Goal: Complete application form: Complete application form

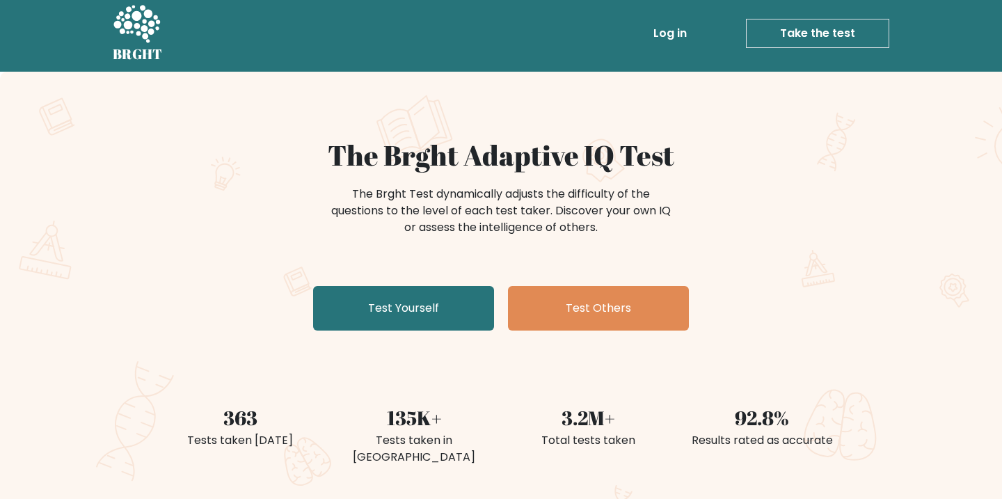
scroll to position [6, 0]
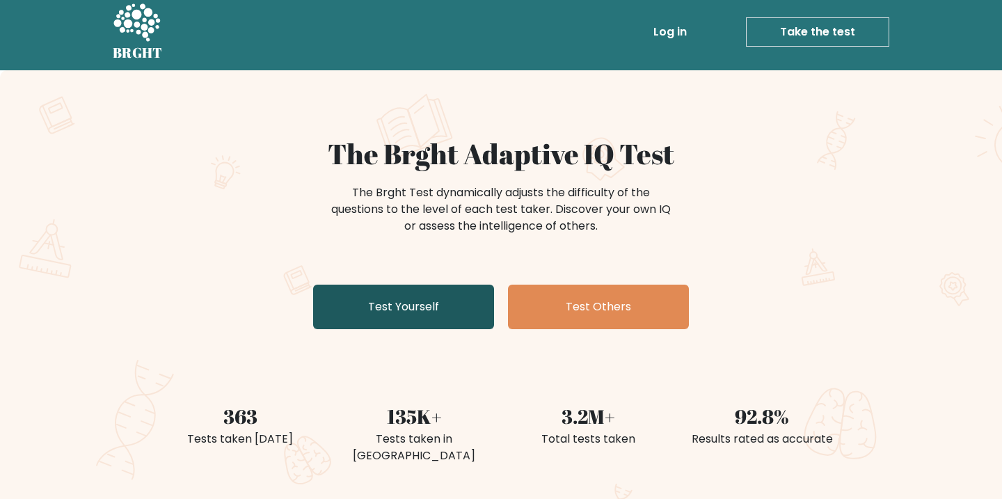
click at [385, 298] on link "Test Yourself" at bounding box center [403, 306] width 181 height 45
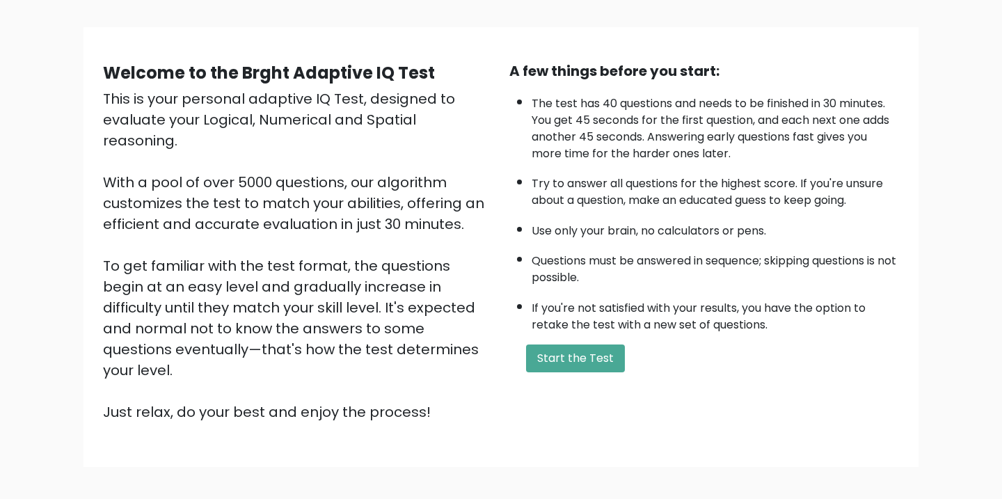
scroll to position [82, 0]
click at [567, 345] on button "Start the Test" at bounding box center [575, 359] width 99 height 28
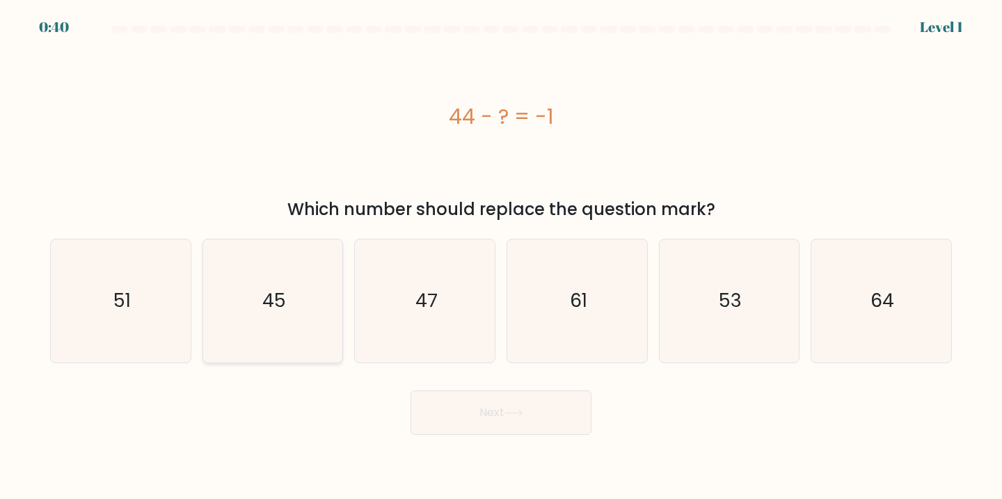
click at [263, 324] on icon "45" at bounding box center [272, 300] width 123 height 123
click at [501, 257] on input "b. 45" at bounding box center [501, 253] width 1 height 7
radio input "true"
click at [559, 429] on button "Next" at bounding box center [500, 412] width 181 height 45
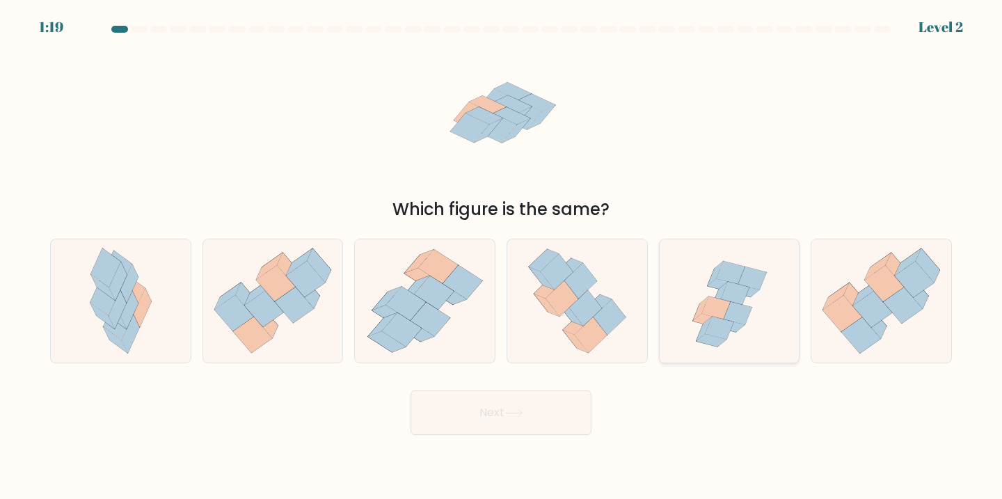
click at [712, 284] on icon at bounding box center [722, 285] width 30 height 13
click at [501, 257] on input "e." at bounding box center [501, 253] width 1 height 7
radio input "true"
click at [504, 424] on button "Next" at bounding box center [500, 412] width 181 height 45
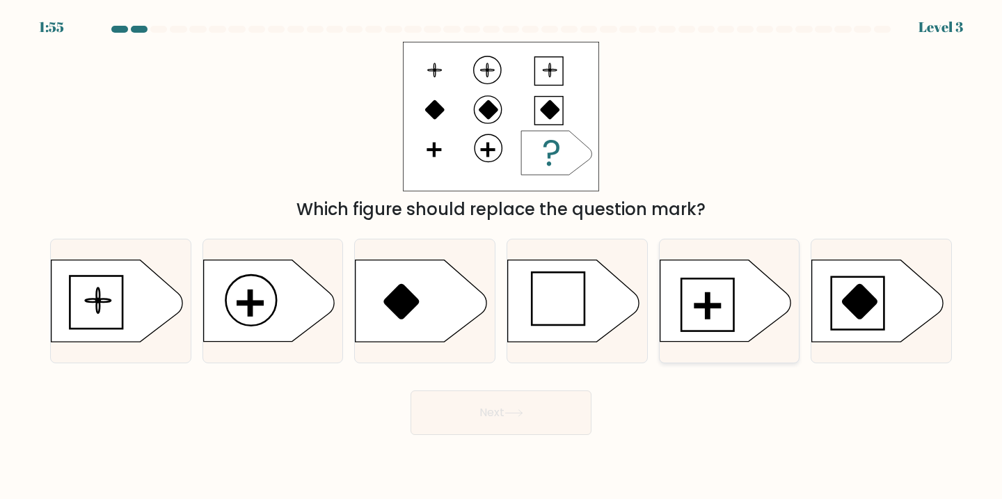
click at [717, 292] on icon at bounding box center [724, 300] width 131 height 81
click at [501, 257] on input "e." at bounding box center [501, 253] width 1 height 7
radio input "true"
click at [476, 426] on button "Next" at bounding box center [500, 412] width 181 height 45
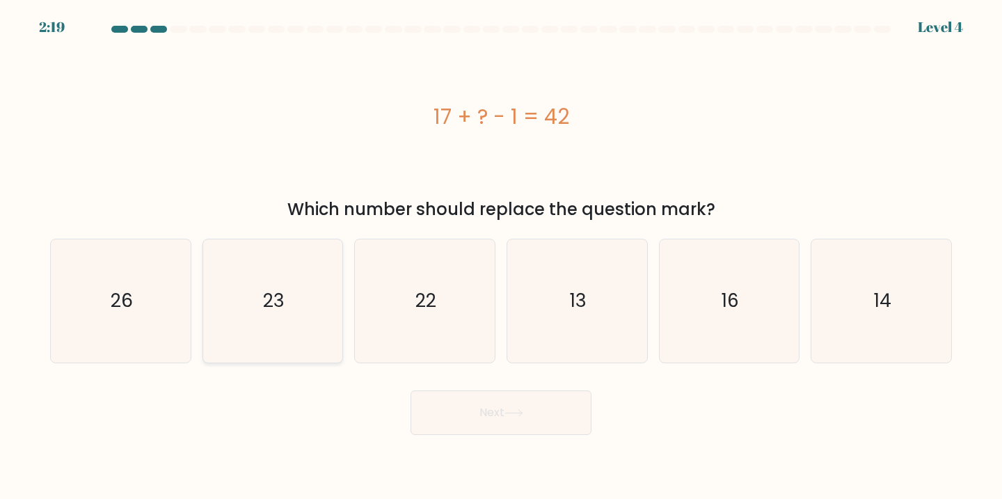
click at [322, 322] on icon "23" at bounding box center [272, 300] width 123 height 123
click at [501, 257] on input "b. 23" at bounding box center [501, 253] width 1 height 7
radio input "true"
click at [491, 408] on button "Next" at bounding box center [500, 412] width 181 height 45
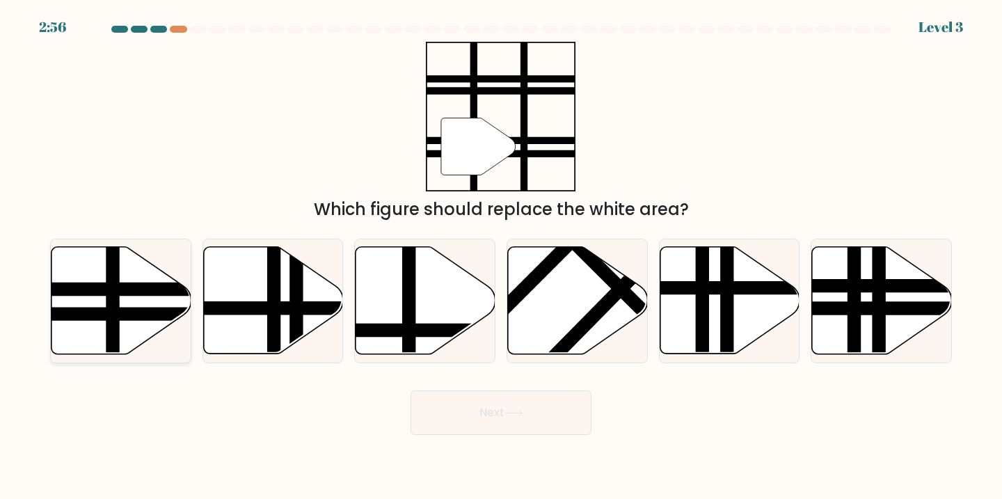
click at [118, 289] on line at bounding box center [164, 289] width 282 height 0
click at [501, 257] on input "a." at bounding box center [501, 253] width 1 height 7
radio input "true"
click at [508, 408] on button "Next" at bounding box center [500, 412] width 181 height 45
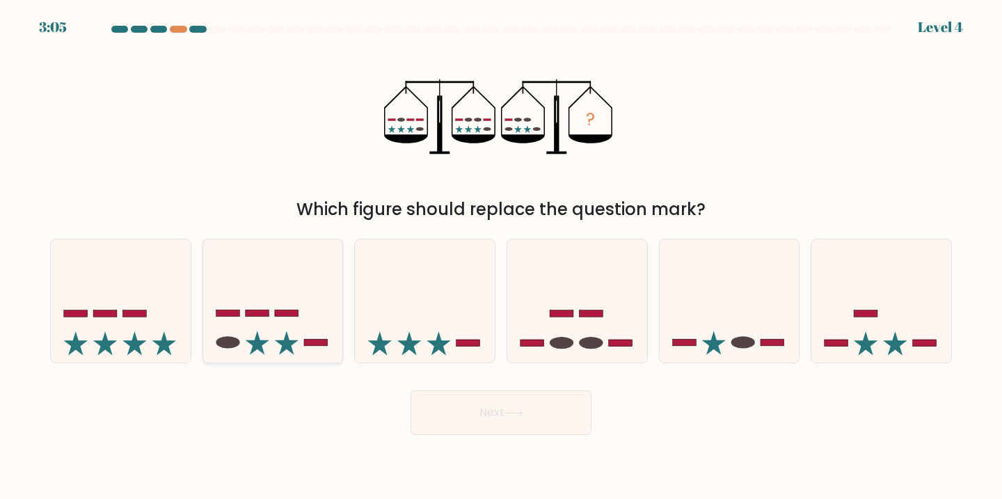
click at [284, 330] on icon at bounding box center [273, 300] width 140 height 115
click at [501, 257] on input "b." at bounding box center [501, 253] width 1 height 7
radio input "true"
click at [454, 405] on button "Next" at bounding box center [500, 412] width 181 height 45
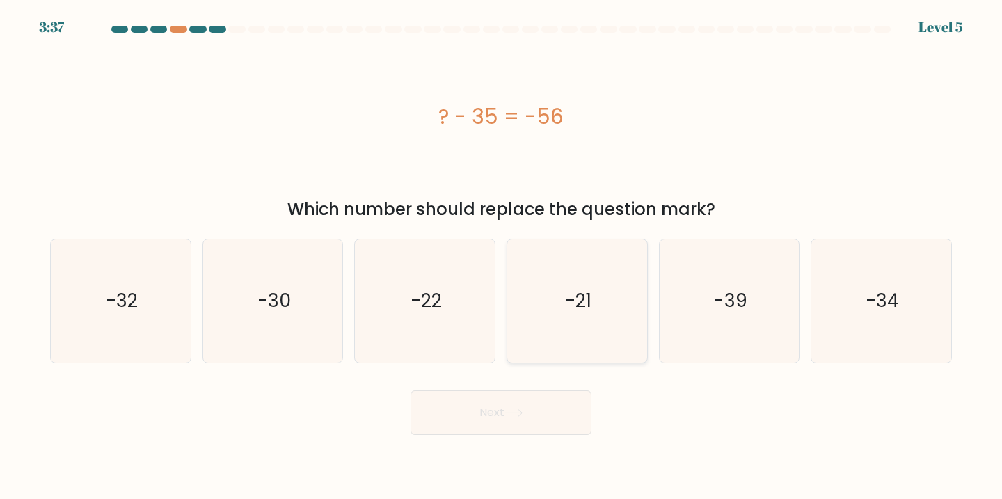
click at [581, 302] on text "-21" at bounding box center [578, 300] width 26 height 26
click at [501, 257] on input "d. -21" at bounding box center [501, 253] width 1 height 7
radio input "true"
click at [529, 405] on button "Next" at bounding box center [500, 412] width 181 height 45
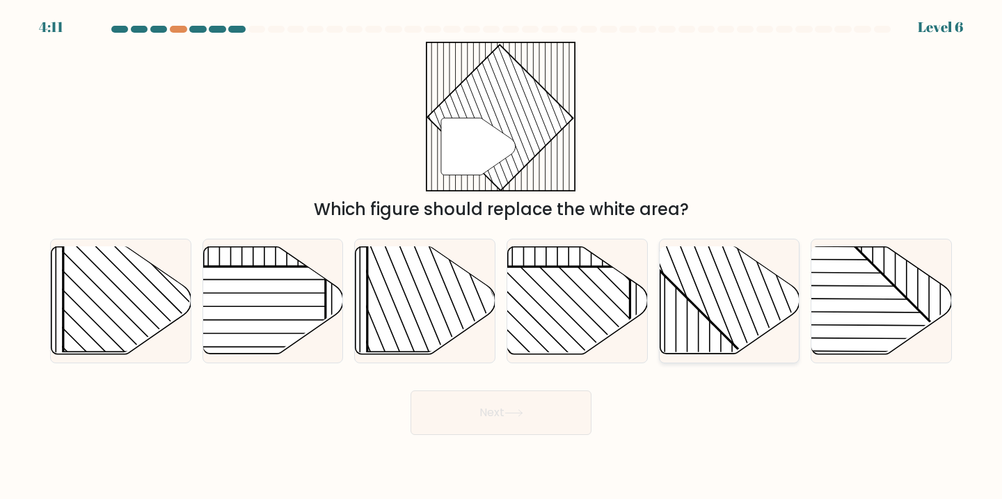
click at [704, 299] on rect at bounding box center [771, 246] width 274 height 274
click at [501, 257] on input "e." at bounding box center [501, 253] width 1 height 7
radio input "true"
click at [481, 396] on button "Next" at bounding box center [500, 412] width 181 height 45
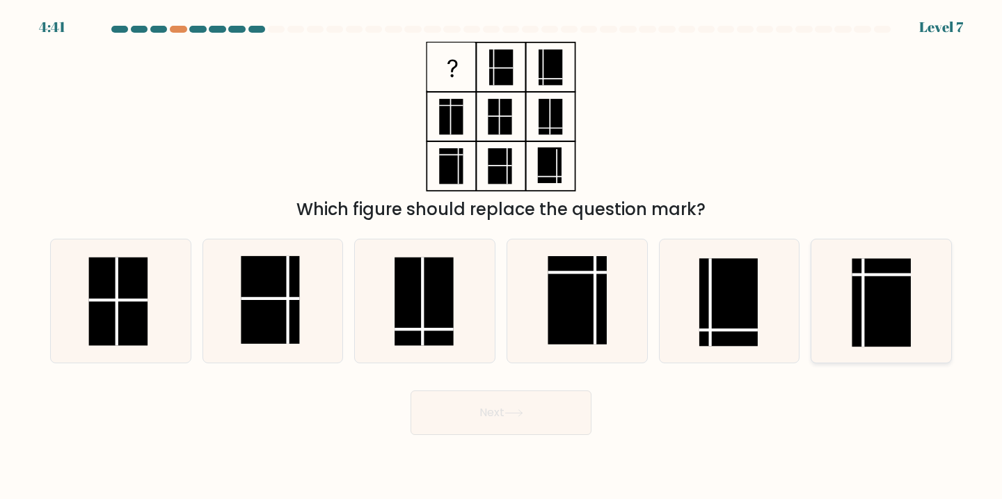
click at [881, 297] on rect at bounding box center [881, 302] width 58 height 88
click at [501, 257] on input "f." at bounding box center [501, 253] width 1 height 7
radio input "true"
click at [492, 414] on button "Next" at bounding box center [500, 412] width 181 height 45
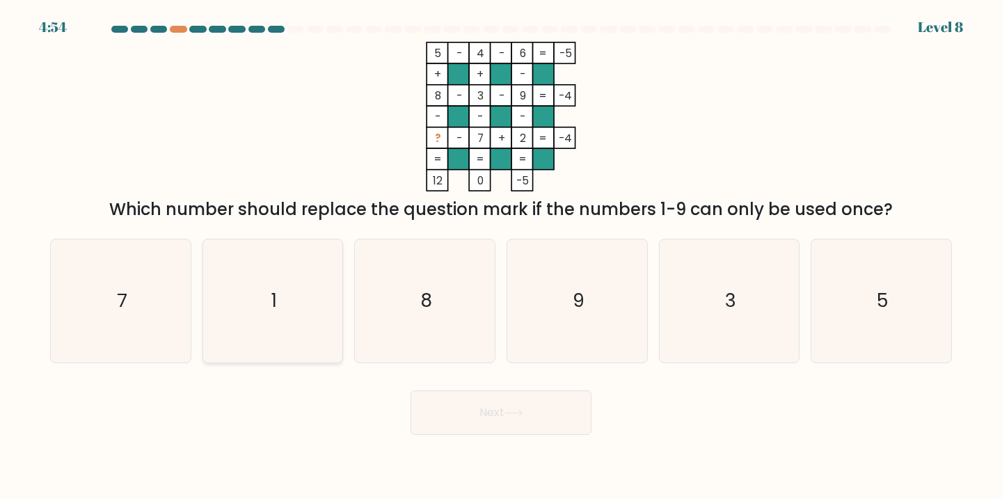
click at [299, 276] on icon "1" at bounding box center [272, 300] width 123 height 123
click at [501, 257] on input "b. 1" at bounding box center [501, 253] width 1 height 7
radio input "true"
click at [460, 406] on button "Next" at bounding box center [500, 412] width 181 height 45
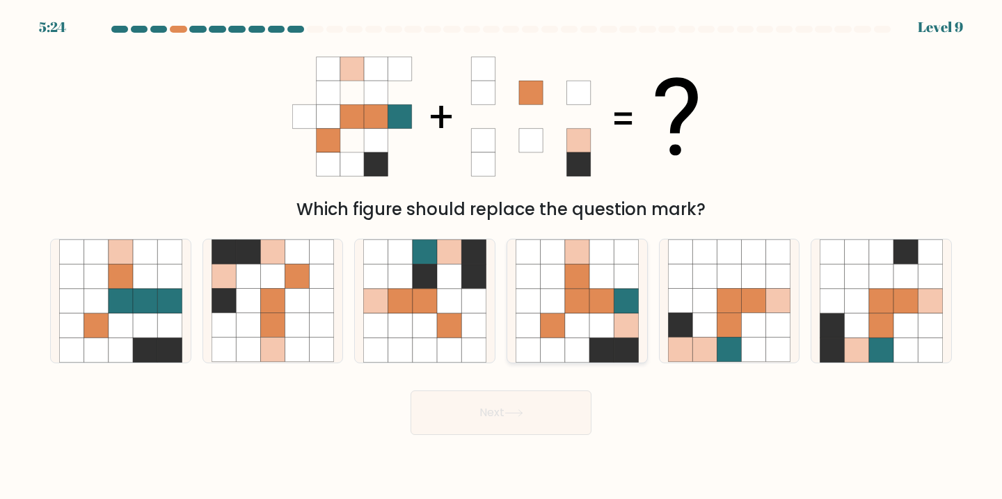
click at [583, 324] on icon at bounding box center [577, 325] width 24 height 24
click at [501, 257] on input "d." at bounding box center [501, 253] width 1 height 7
radio input "true"
click at [520, 408] on button "Next" at bounding box center [500, 412] width 181 height 45
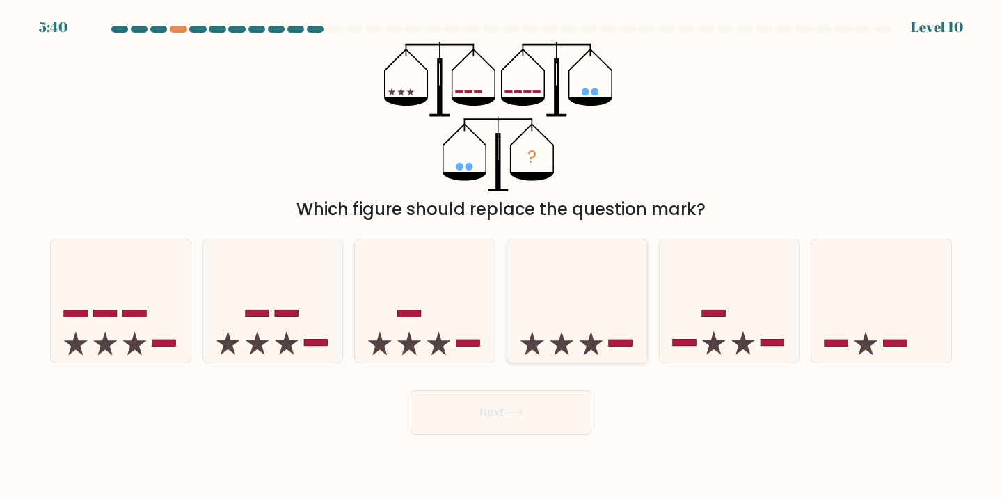
click at [589, 332] on icon at bounding box center [577, 300] width 140 height 115
click at [501, 257] on input "d." at bounding box center [501, 253] width 1 height 7
radio input "true"
click at [518, 412] on icon at bounding box center [513, 413] width 19 height 8
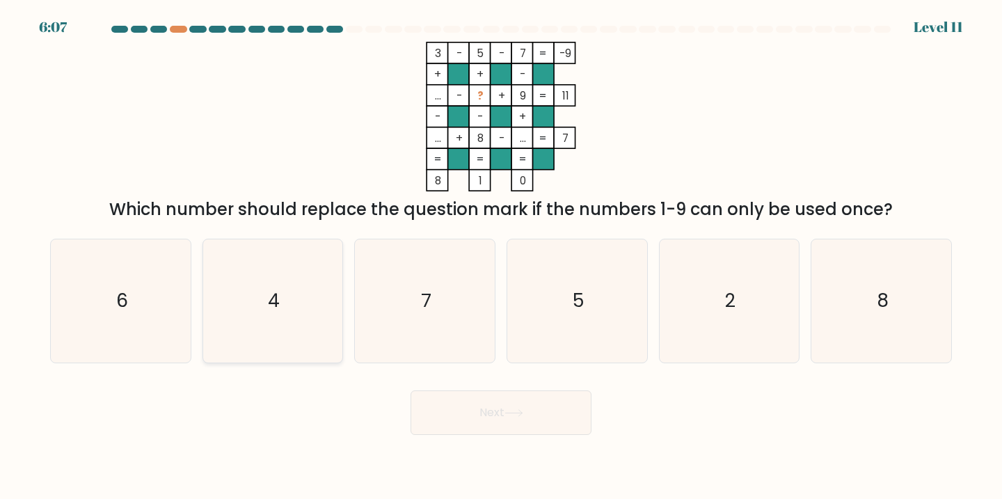
click at [288, 333] on icon "4" at bounding box center [272, 300] width 123 height 123
click at [501, 257] on input "b. 4" at bounding box center [501, 253] width 1 height 7
radio input "true"
click at [467, 418] on button "Next" at bounding box center [500, 412] width 181 height 45
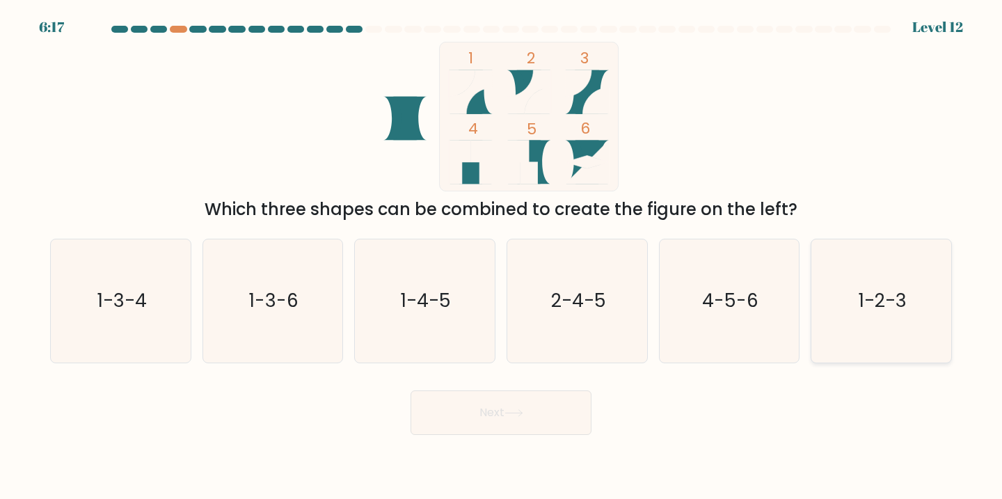
click at [877, 290] on text "1-2-3" at bounding box center [882, 300] width 48 height 26
click at [501, 257] on input "f. 1-2-3" at bounding box center [501, 253] width 1 height 7
radio input "true"
click at [517, 405] on button "Next" at bounding box center [500, 412] width 181 height 45
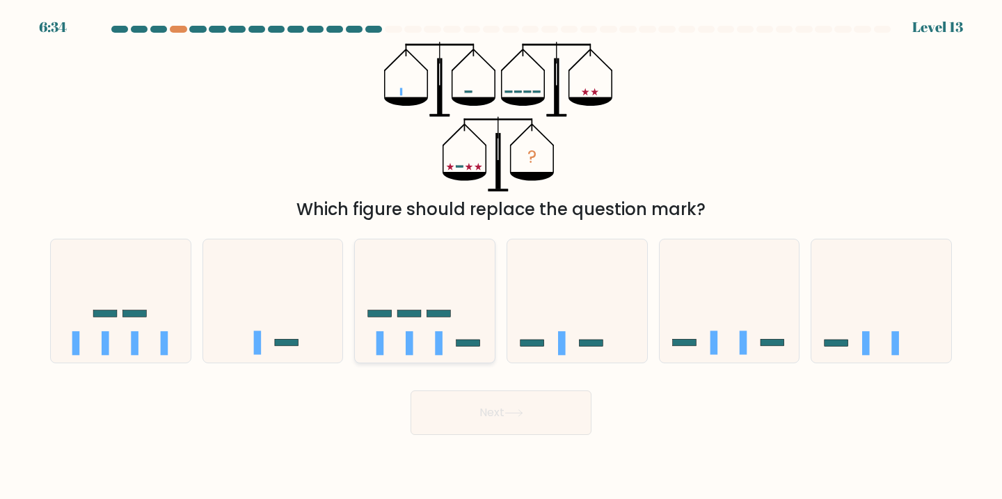
click at [434, 306] on icon at bounding box center [425, 300] width 140 height 115
click at [501, 257] on input "c." at bounding box center [501, 253] width 1 height 7
radio input "true"
click at [470, 419] on button "Next" at bounding box center [500, 412] width 181 height 45
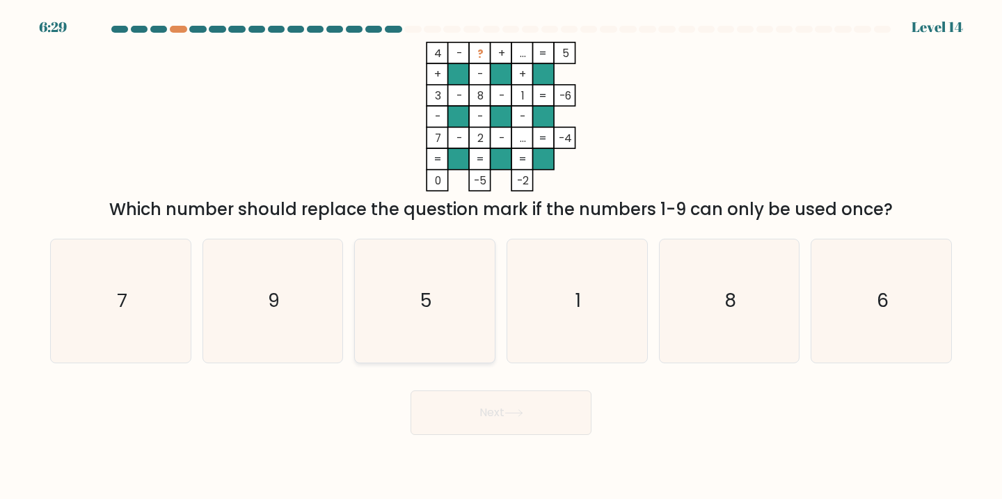
click at [432, 278] on icon "5" at bounding box center [424, 300] width 123 height 123
click at [501, 257] on input "c. 5" at bounding box center [501, 253] width 1 height 7
radio input "true"
click at [494, 412] on button "Next" at bounding box center [500, 412] width 181 height 45
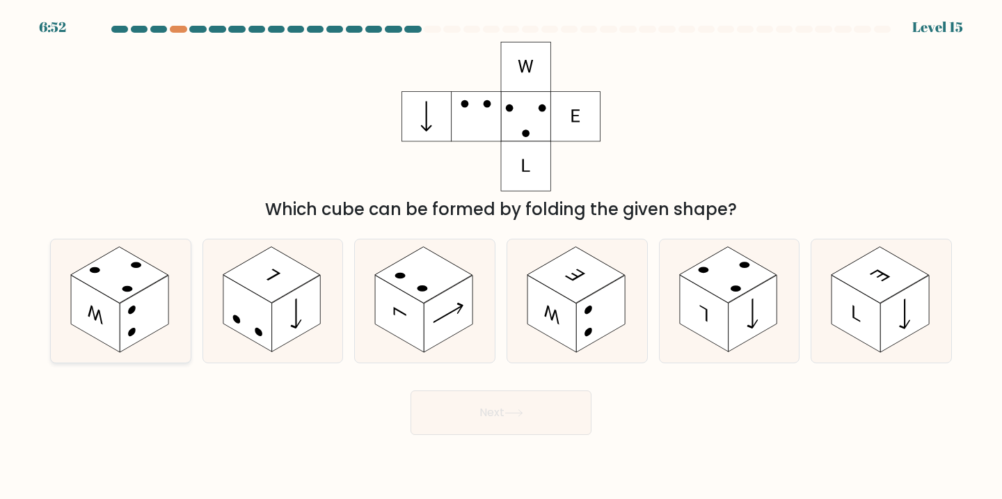
click at [94, 309] on rect at bounding box center [95, 313] width 49 height 77
click at [501, 257] on input "a." at bounding box center [501, 253] width 1 height 7
radio input "true"
click at [469, 410] on button "Next" at bounding box center [500, 412] width 181 height 45
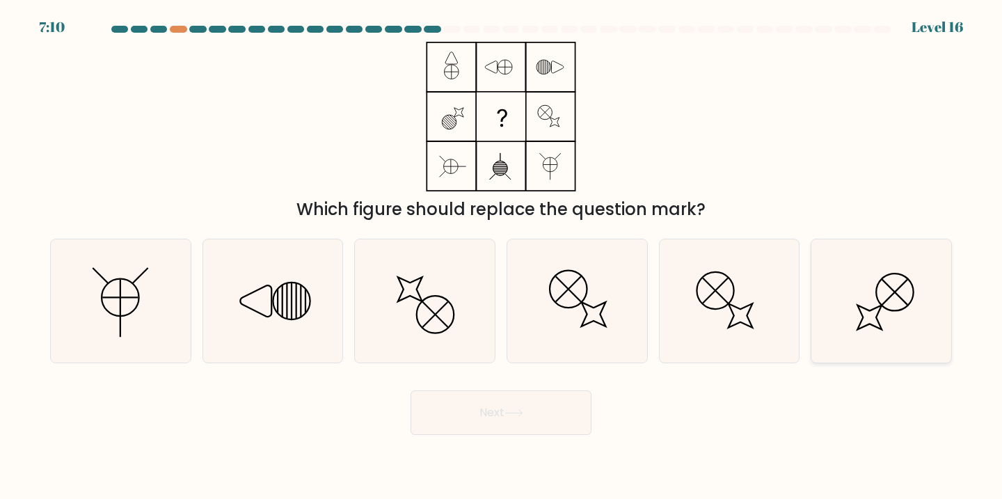
click at [881, 312] on icon at bounding box center [880, 300] width 123 height 123
click at [501, 257] on input "f." at bounding box center [501, 253] width 1 height 7
radio input "true"
click at [499, 402] on button "Next" at bounding box center [500, 412] width 181 height 45
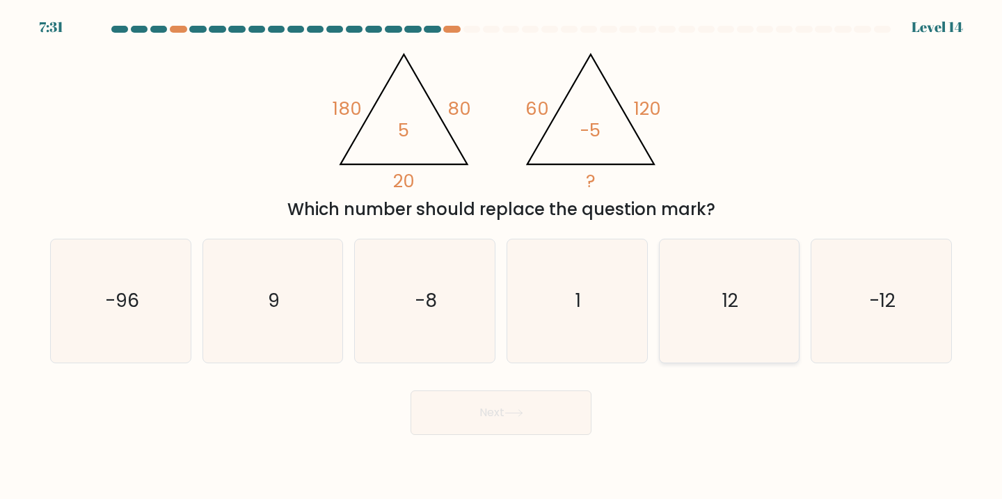
click at [716, 284] on icon "12" at bounding box center [729, 300] width 123 height 123
click at [501, 257] on input "e. 12" at bounding box center [501, 253] width 1 height 7
radio input "true"
click at [496, 412] on button "Next" at bounding box center [500, 412] width 181 height 45
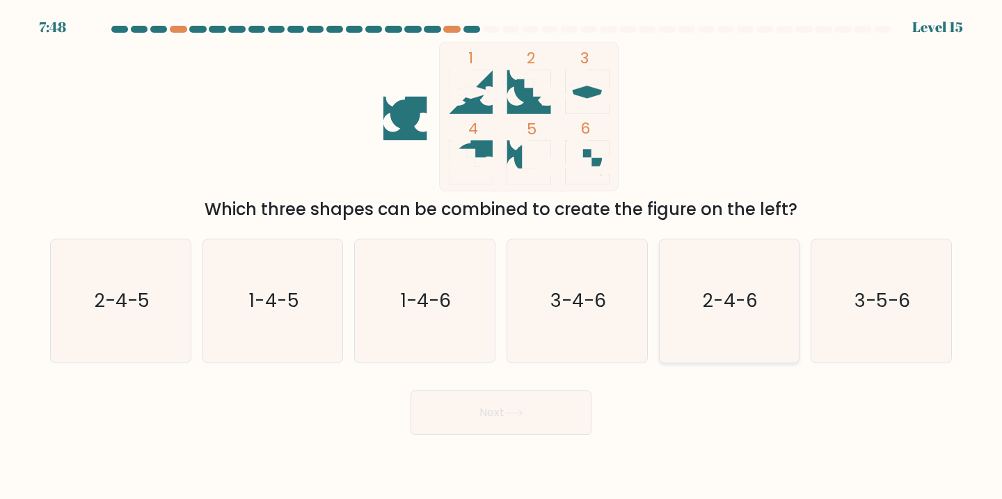
click at [713, 312] on text "2-4-6" at bounding box center [729, 300] width 55 height 26
click at [501, 257] on input "e. 2-4-6" at bounding box center [501, 253] width 1 height 7
radio input "true"
click at [527, 400] on button "Next" at bounding box center [500, 412] width 181 height 45
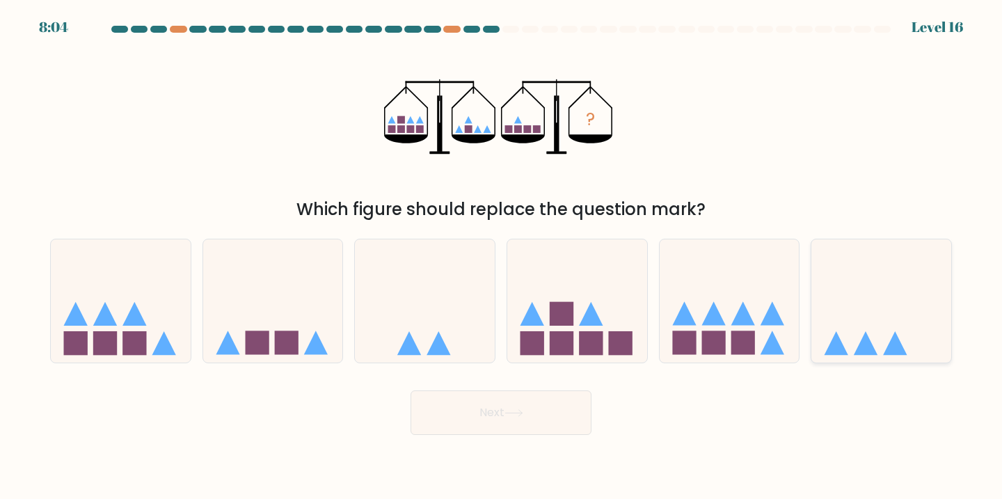
click at [872, 343] on icon at bounding box center [881, 300] width 140 height 115
click at [501, 257] on input "f." at bounding box center [501, 253] width 1 height 7
radio input "true"
click at [536, 393] on button "Next" at bounding box center [500, 412] width 181 height 45
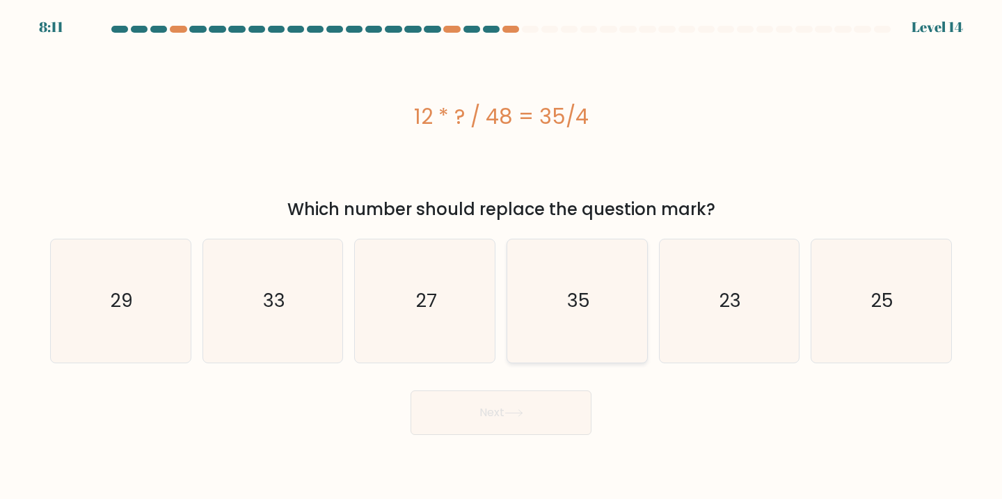
click at [560, 287] on icon "35" at bounding box center [576, 300] width 123 height 123
click at [501, 257] on input "d. 35" at bounding box center [501, 253] width 1 height 7
radio input "true"
click at [509, 410] on icon at bounding box center [513, 413] width 19 height 8
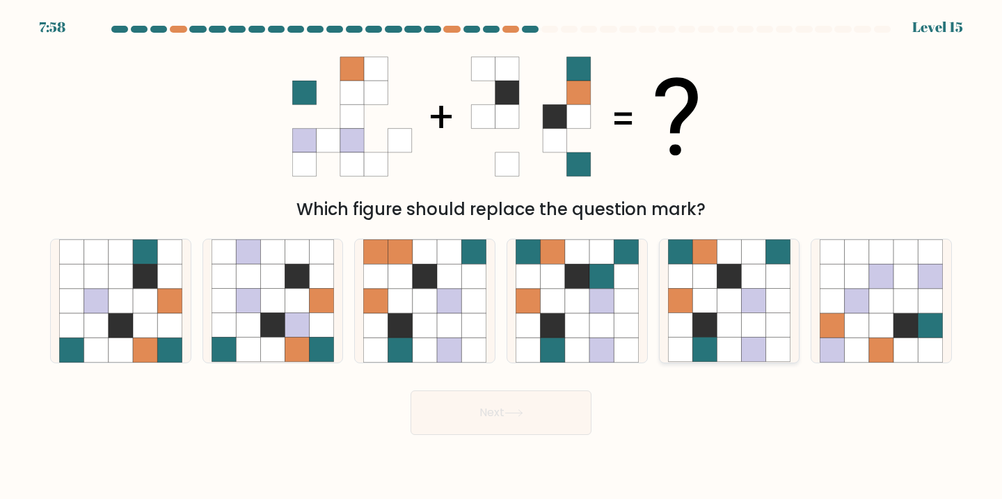
click at [728, 296] on icon at bounding box center [728, 301] width 24 height 24
click at [501, 257] on input "e." at bounding box center [501, 253] width 1 height 7
radio input "true"
click at [499, 388] on div "Next" at bounding box center [501, 407] width 918 height 55
click at [490, 413] on button "Next" at bounding box center [500, 412] width 181 height 45
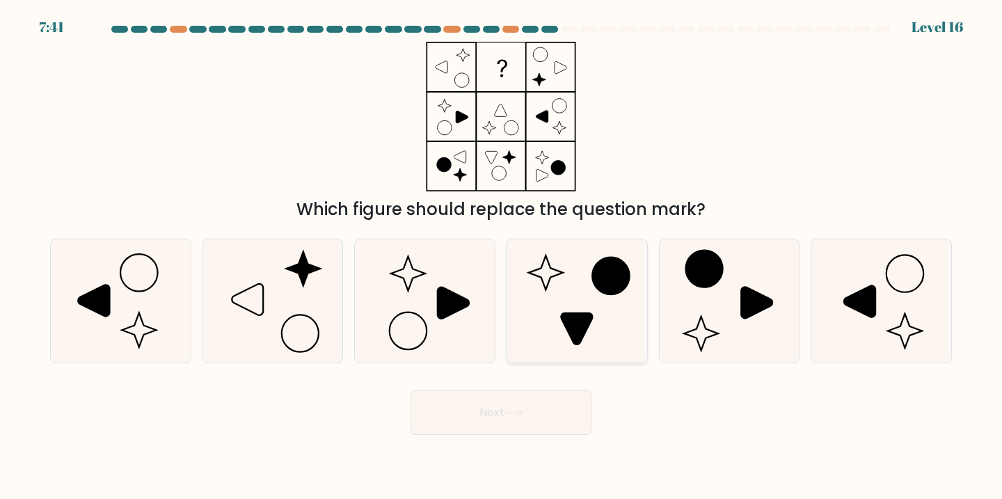
click at [567, 294] on icon at bounding box center [576, 300] width 123 height 123
click at [501, 257] on input "d." at bounding box center [501, 253] width 1 height 7
radio input "true"
click at [515, 395] on button "Next" at bounding box center [500, 412] width 181 height 45
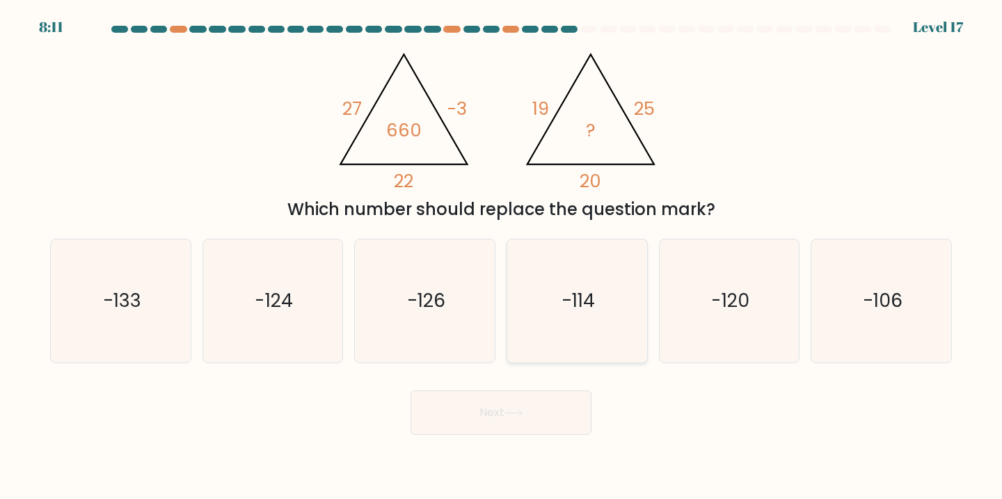
click at [589, 285] on icon "-114" at bounding box center [576, 300] width 123 height 123
click at [501, 257] on input "d. -114" at bounding box center [501, 253] width 1 height 7
radio input "true"
click at [492, 401] on button "Next" at bounding box center [500, 412] width 181 height 45
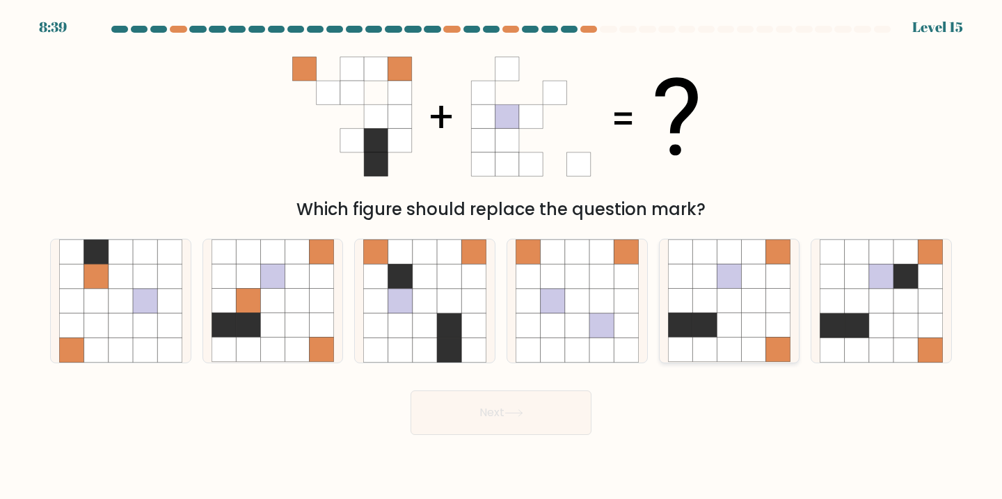
click at [719, 321] on icon at bounding box center [728, 325] width 24 height 24
click at [501, 257] on input "e." at bounding box center [501, 253] width 1 height 7
radio input "true"
click at [554, 395] on button "Next" at bounding box center [500, 412] width 181 height 45
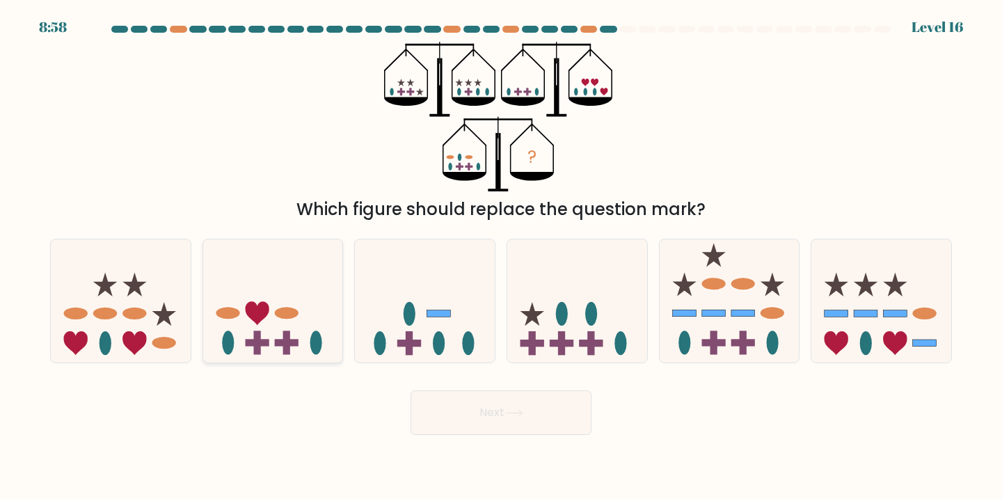
click at [269, 305] on icon at bounding box center [273, 300] width 140 height 115
click at [501, 257] on input "b." at bounding box center [501, 253] width 1 height 7
radio input "true"
click at [494, 415] on button "Next" at bounding box center [500, 412] width 181 height 45
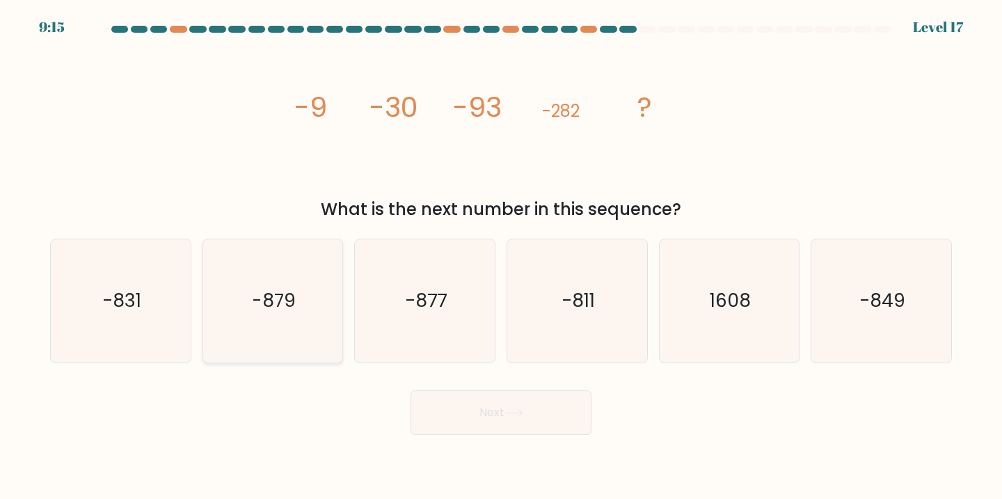
click at [257, 314] on icon "-879" at bounding box center [272, 300] width 123 height 123
click at [501, 257] on input "b. -879" at bounding box center [501, 253] width 1 height 7
radio input "true"
click at [492, 403] on button "Next" at bounding box center [500, 412] width 181 height 45
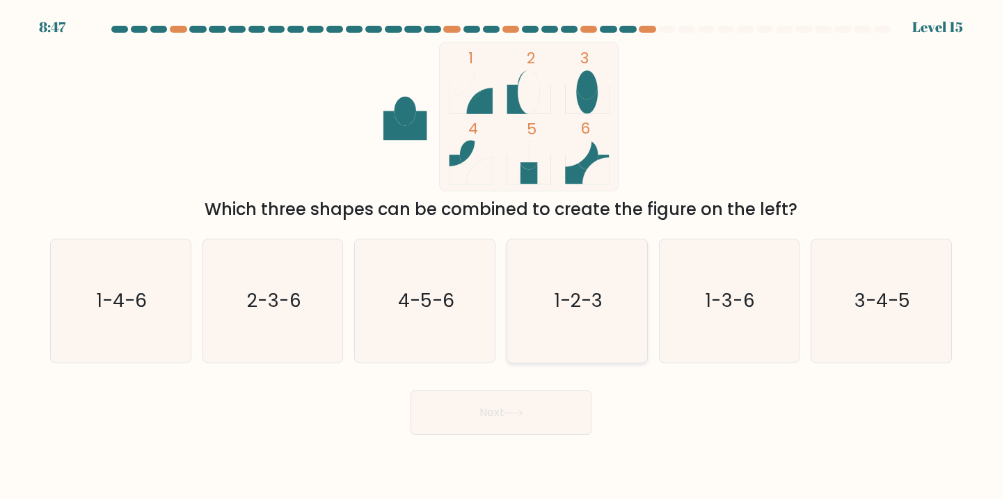
click at [594, 285] on icon "1-2-3" at bounding box center [576, 300] width 123 height 123
click at [501, 257] on input "d. 1-2-3" at bounding box center [501, 253] width 1 height 7
radio input "true"
click at [522, 405] on button "Next" at bounding box center [500, 412] width 181 height 45
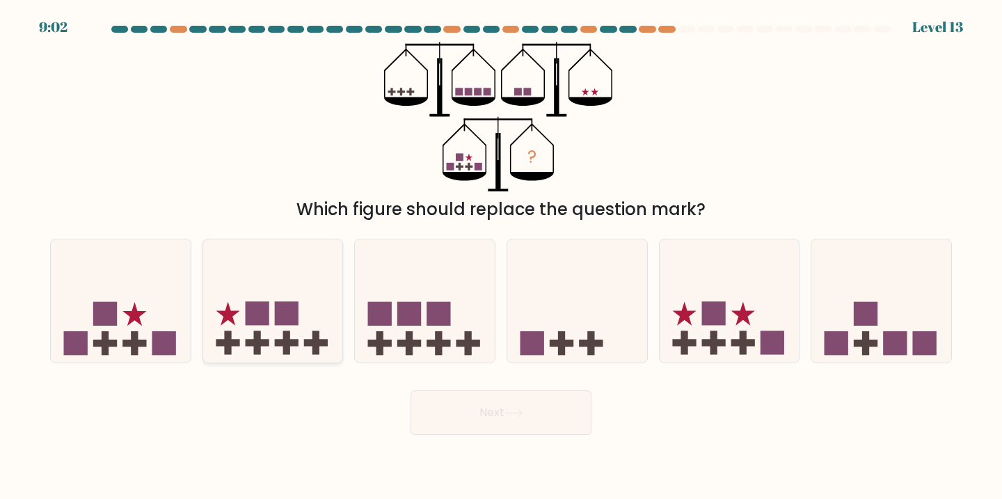
click at [316, 316] on icon at bounding box center [273, 300] width 140 height 115
click at [501, 257] on input "b." at bounding box center [501, 253] width 1 height 7
radio input "true"
click at [508, 411] on icon at bounding box center [513, 413] width 19 height 8
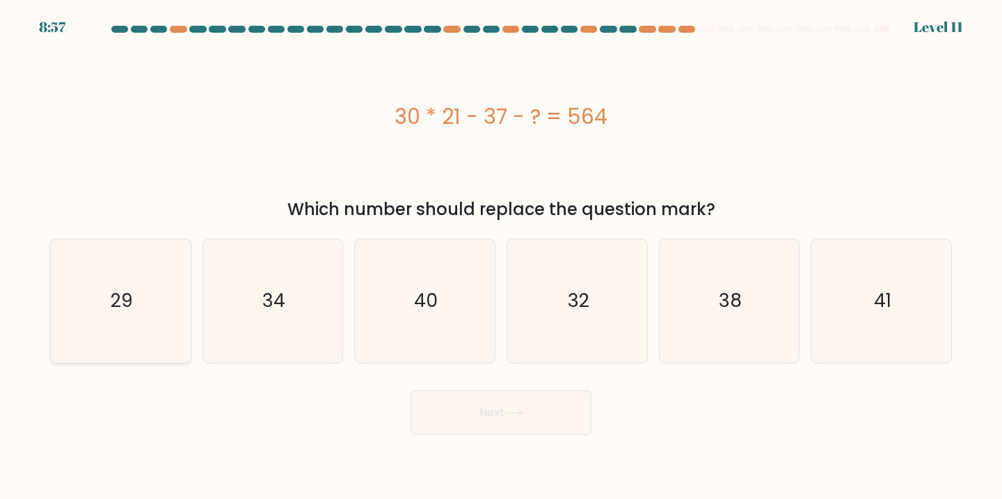
click at [104, 310] on icon "29" at bounding box center [120, 300] width 123 height 123
click at [501, 257] on input "a. 29" at bounding box center [501, 253] width 1 height 7
radio input "true"
click at [458, 402] on button "Next" at bounding box center [500, 412] width 181 height 45
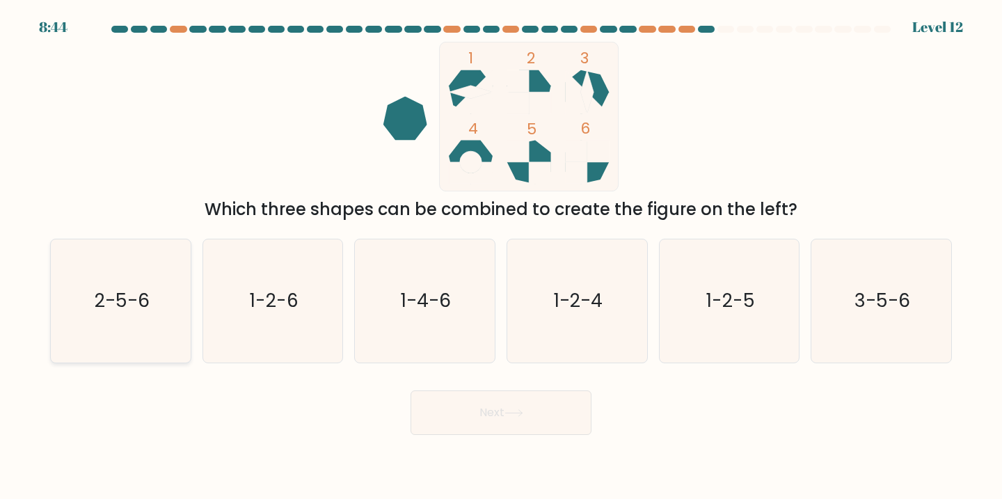
click at [151, 297] on icon "2-5-6" at bounding box center [120, 300] width 123 height 123
click at [501, 257] on input "a. 2-5-6" at bounding box center [501, 253] width 1 height 7
radio input "true"
click at [453, 413] on button "Next" at bounding box center [500, 412] width 181 height 45
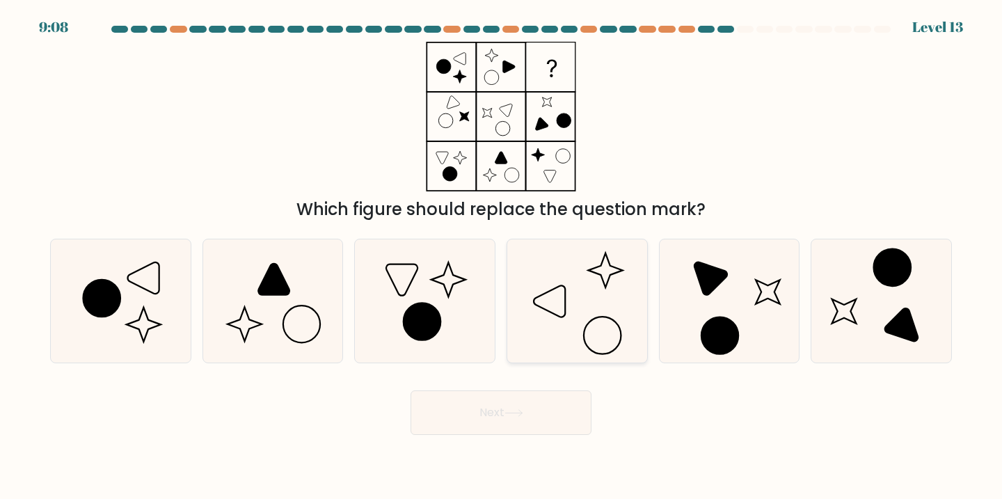
click at [557, 295] on icon at bounding box center [576, 300] width 123 height 123
click at [501, 257] on input "d." at bounding box center [501, 253] width 1 height 7
radio input "true"
click at [512, 403] on button "Next" at bounding box center [500, 412] width 181 height 45
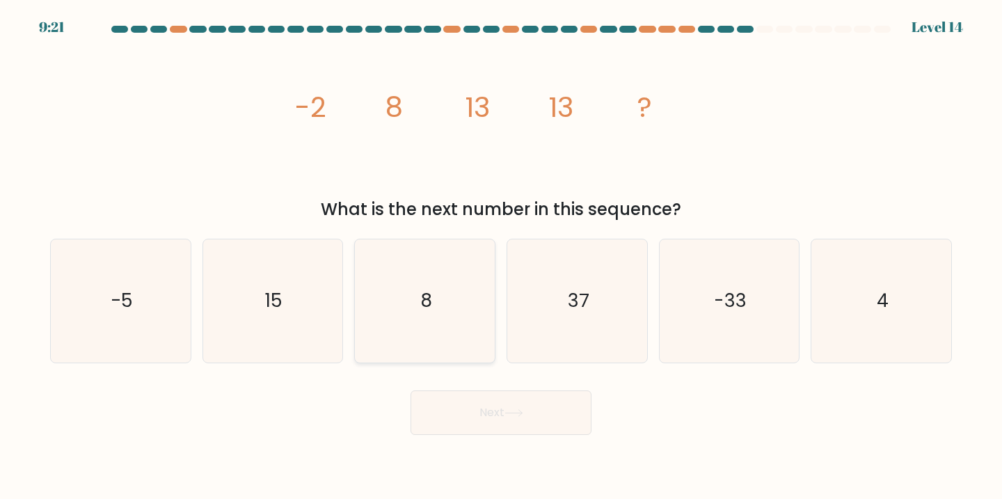
click at [428, 284] on icon "8" at bounding box center [424, 300] width 123 height 123
click at [501, 257] on input "c. 8" at bounding box center [501, 253] width 1 height 7
radio input "true"
click at [499, 403] on button "Next" at bounding box center [500, 412] width 181 height 45
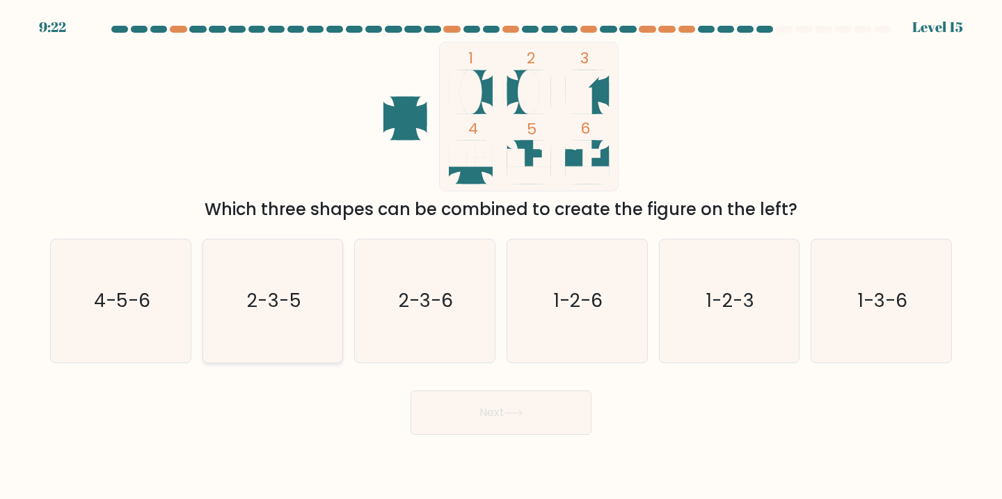
click at [284, 278] on icon "2-3-5" at bounding box center [272, 300] width 123 height 123
click at [501, 257] on input "b. 2-3-5" at bounding box center [501, 253] width 1 height 7
radio input "true"
click at [460, 419] on button "Next" at bounding box center [500, 412] width 181 height 45
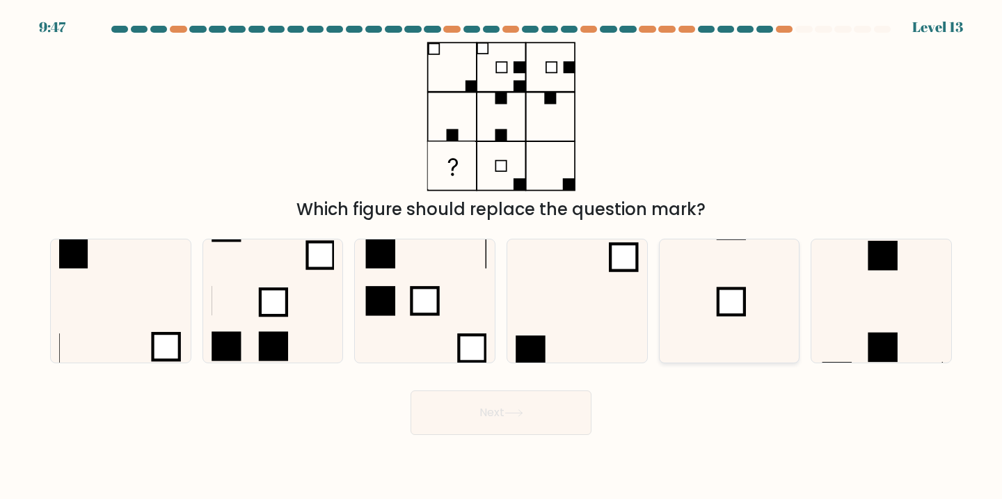
click at [702, 280] on icon at bounding box center [729, 300] width 123 height 123
click at [501, 257] on input "e." at bounding box center [501, 253] width 1 height 7
radio input "true"
click at [530, 404] on button "Next" at bounding box center [500, 412] width 181 height 45
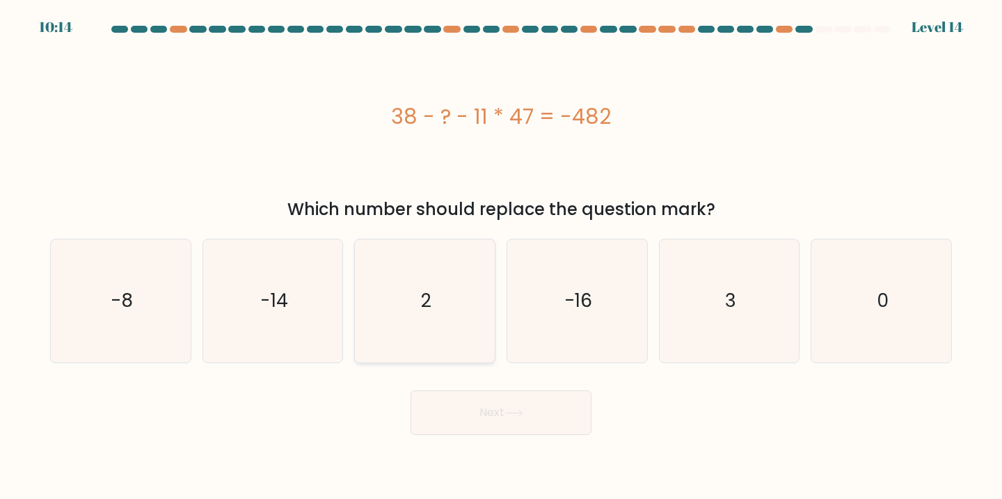
click at [445, 298] on icon "2" at bounding box center [424, 300] width 123 height 123
click at [501, 257] on input "c. 2" at bounding box center [501, 253] width 1 height 7
radio input "true"
click at [503, 411] on button "Next" at bounding box center [500, 412] width 181 height 45
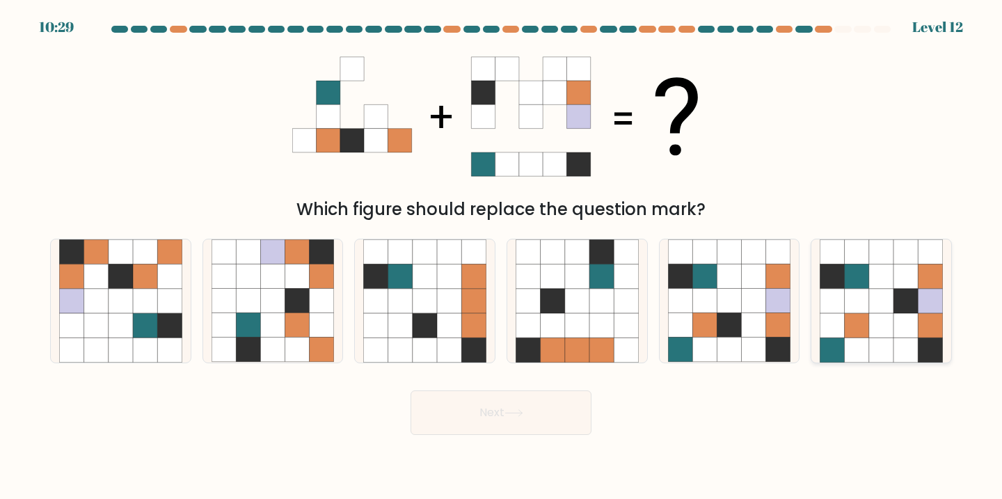
click at [862, 318] on icon at bounding box center [856, 325] width 24 height 24
click at [501, 257] on input "f." at bounding box center [501, 253] width 1 height 7
radio input "true"
click at [527, 420] on button "Next" at bounding box center [500, 412] width 181 height 45
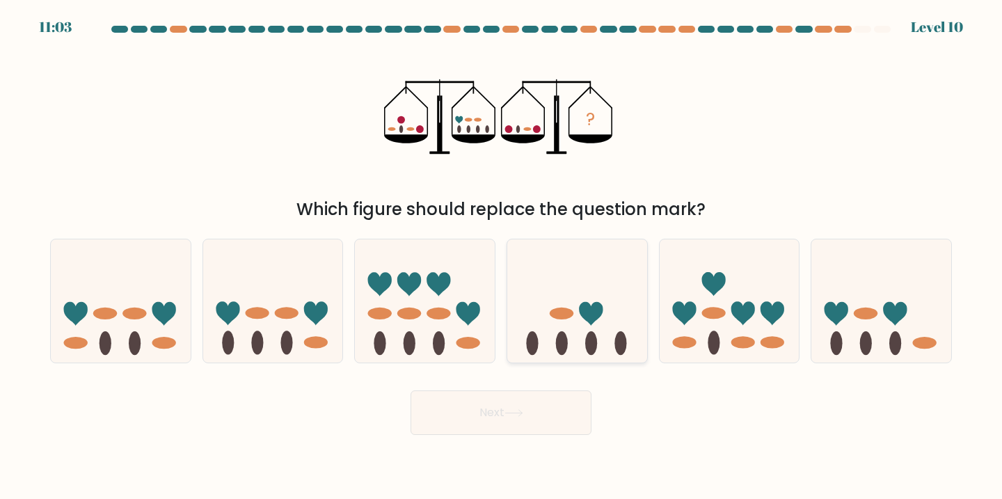
click at [604, 300] on icon at bounding box center [577, 300] width 140 height 115
click at [501, 257] on input "d." at bounding box center [501, 253] width 1 height 7
radio input "true"
click at [483, 414] on button "Next" at bounding box center [500, 412] width 181 height 45
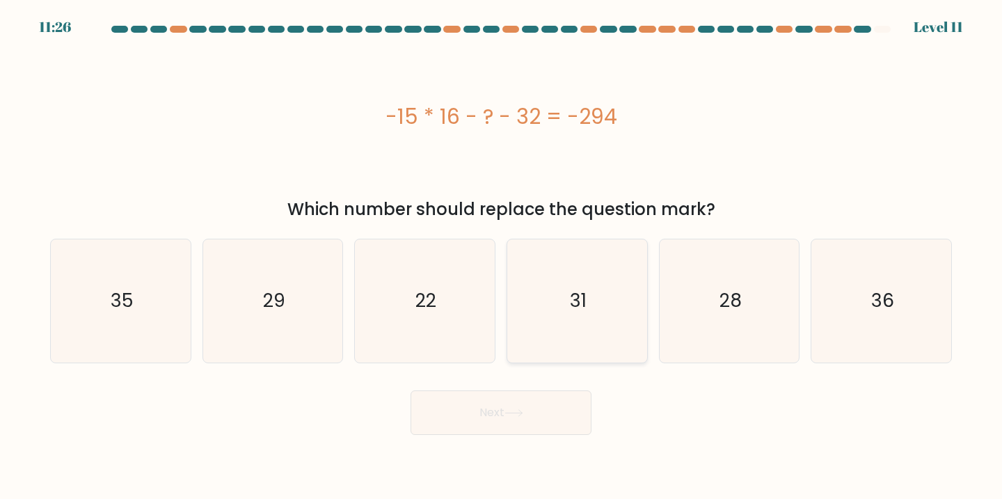
click at [560, 277] on icon "31" at bounding box center [576, 300] width 123 height 123
click at [501, 257] on input "d. 31" at bounding box center [501, 253] width 1 height 7
radio input "true"
click at [524, 403] on button "Next" at bounding box center [500, 412] width 181 height 45
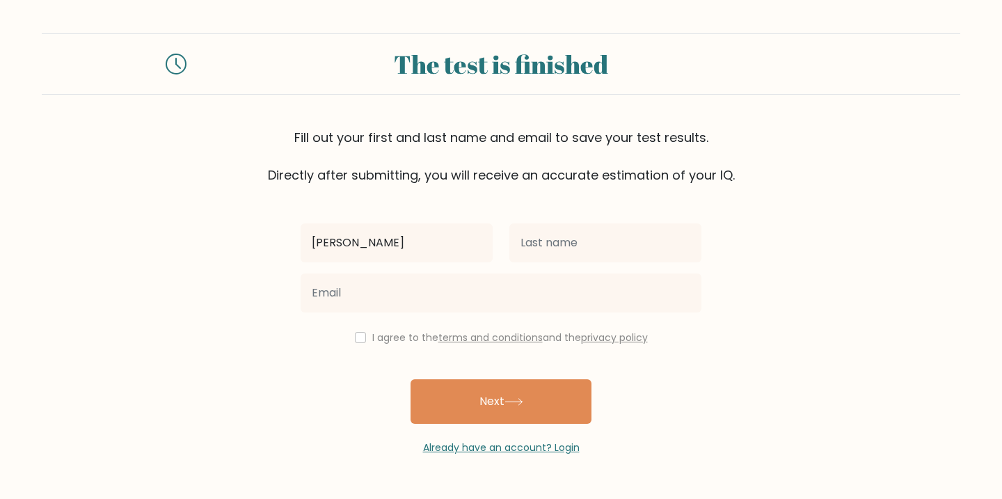
type input "Kelsey"
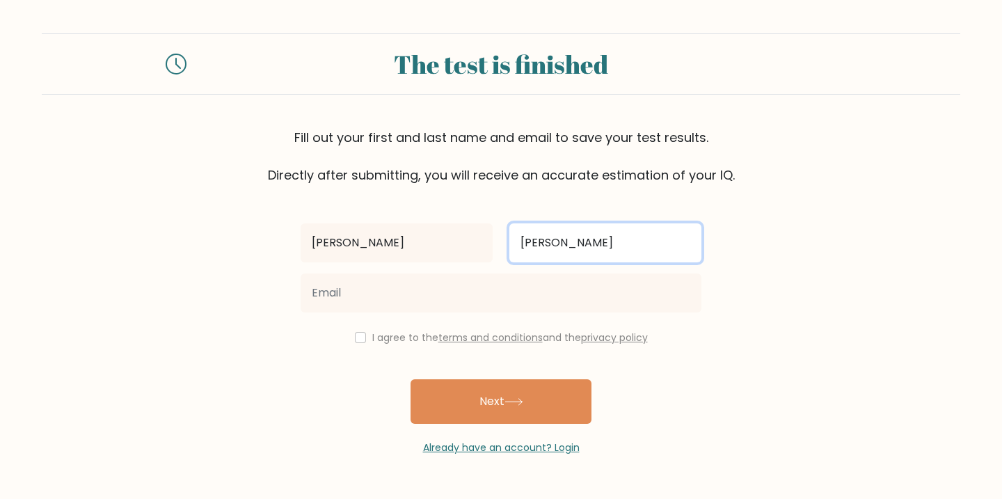
type input "Sheehan"
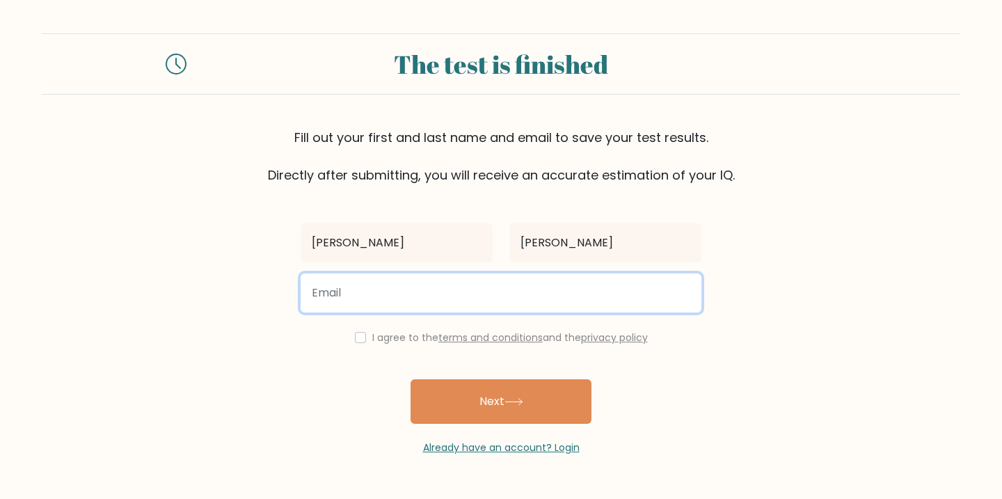
type input "kelseysheehan25@gmail.com"
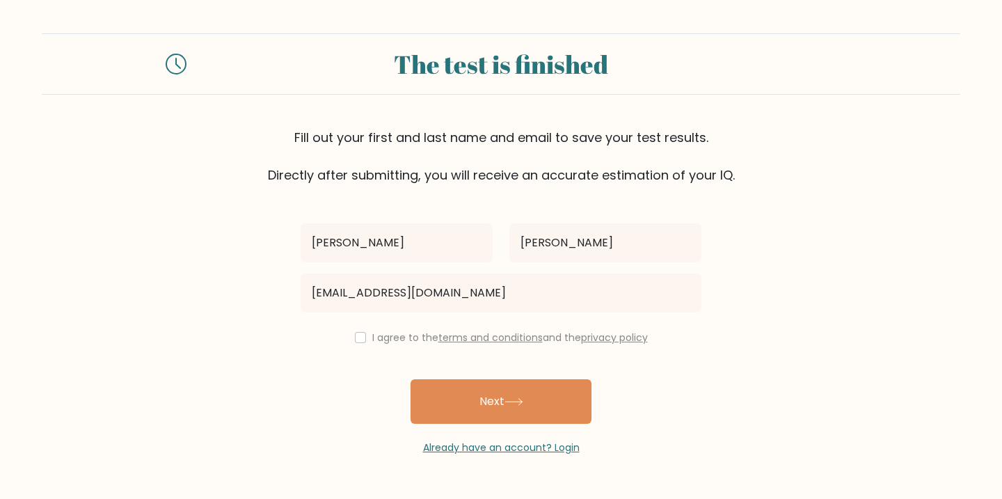
click at [358, 336] on input "checkbox" at bounding box center [360, 337] width 11 height 11
checkbox input "true"
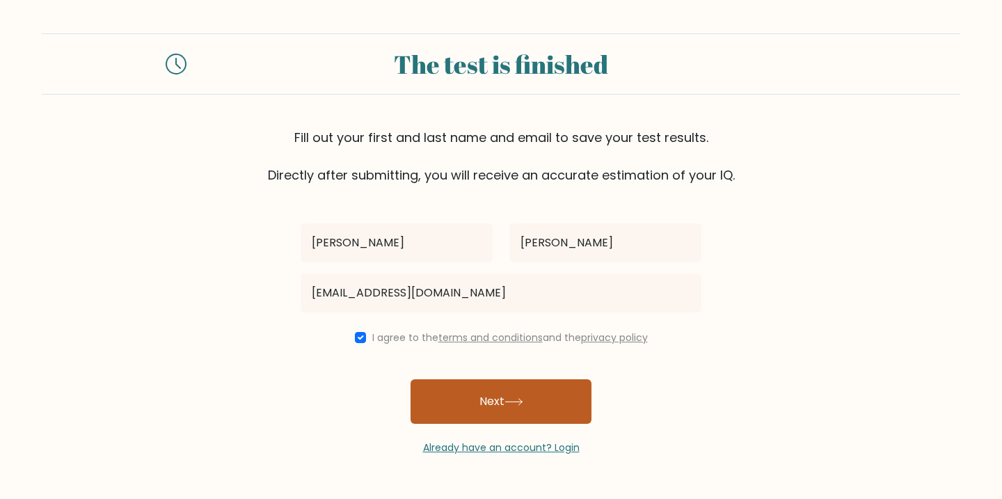
click at [472, 400] on button "Next" at bounding box center [500, 401] width 181 height 45
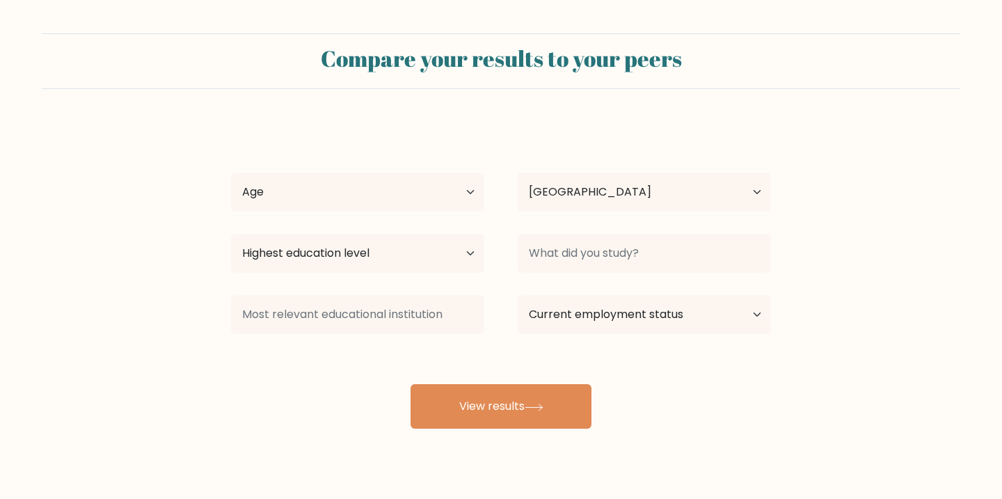
select select "US"
select select "18_24"
select select "occupation_specific"
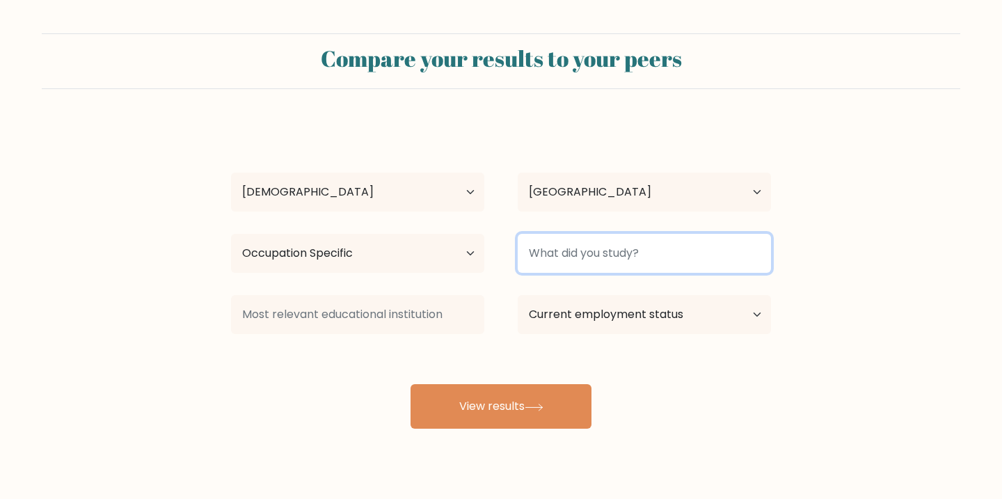
click at [608, 255] on input at bounding box center [643, 253] width 253 height 39
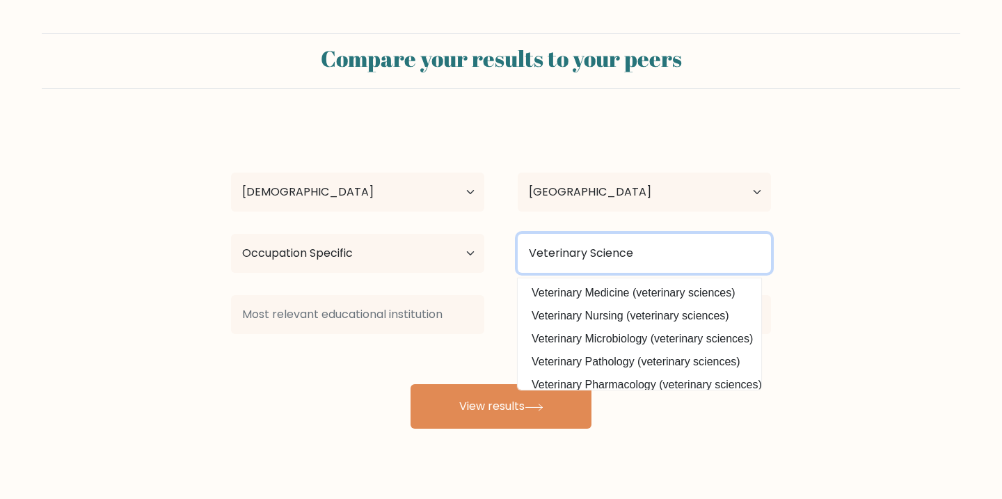
type input "Veterinary Science"
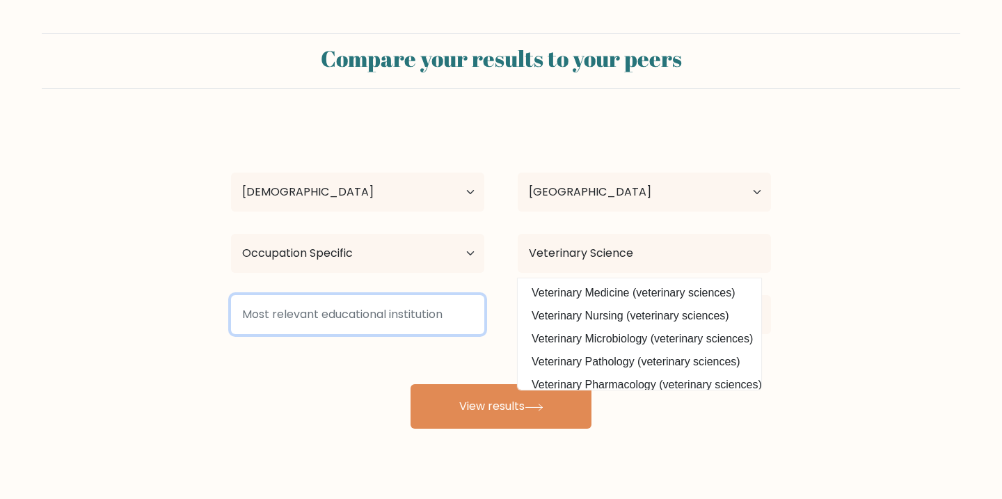
click at [361, 316] on input at bounding box center [357, 314] width 253 height 39
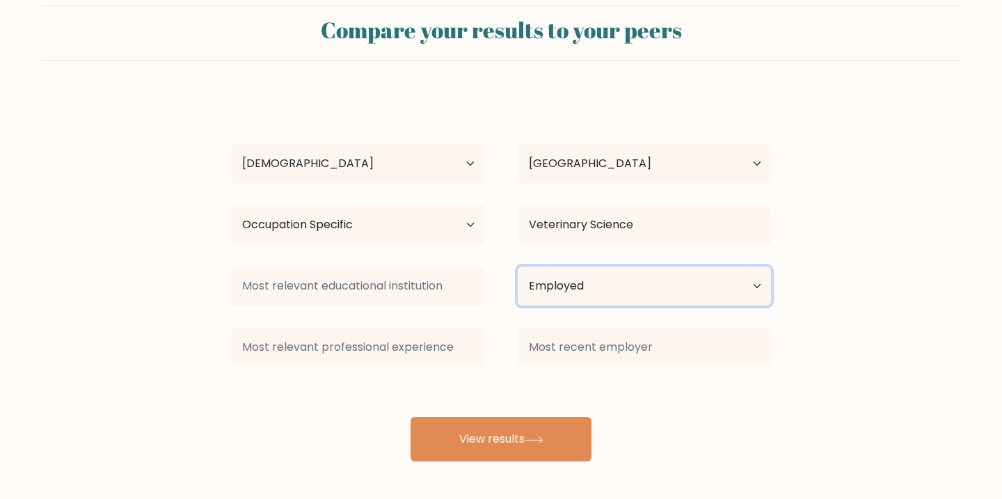
scroll to position [29, 0]
select select "student"
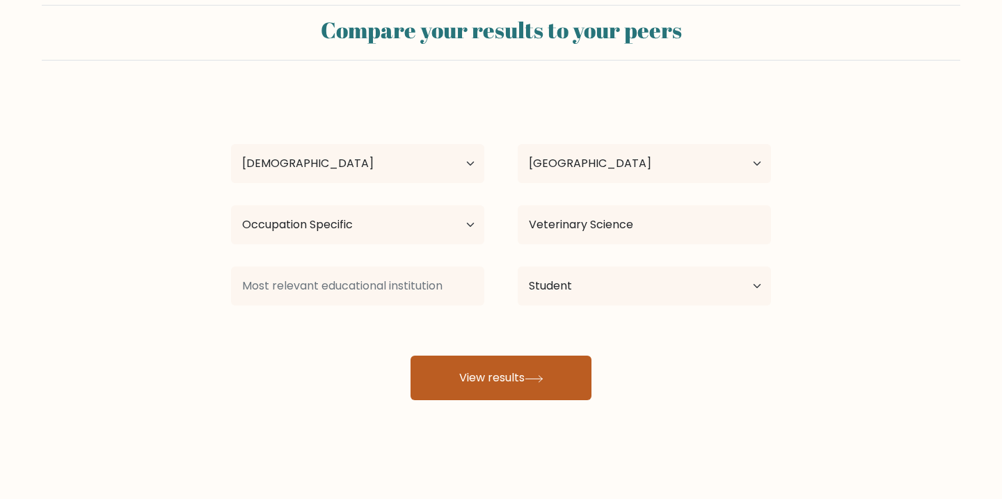
click at [515, 378] on button "View results" at bounding box center [500, 377] width 181 height 45
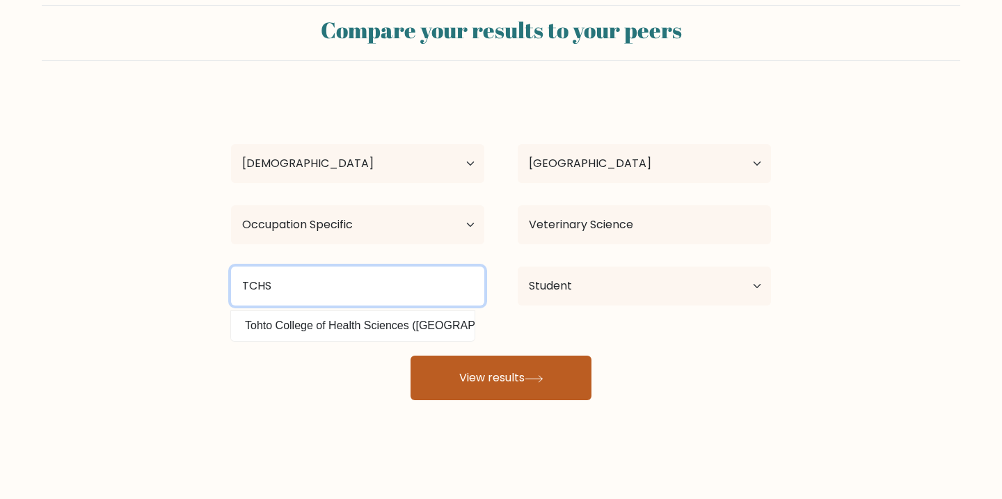
type input "TCHS"
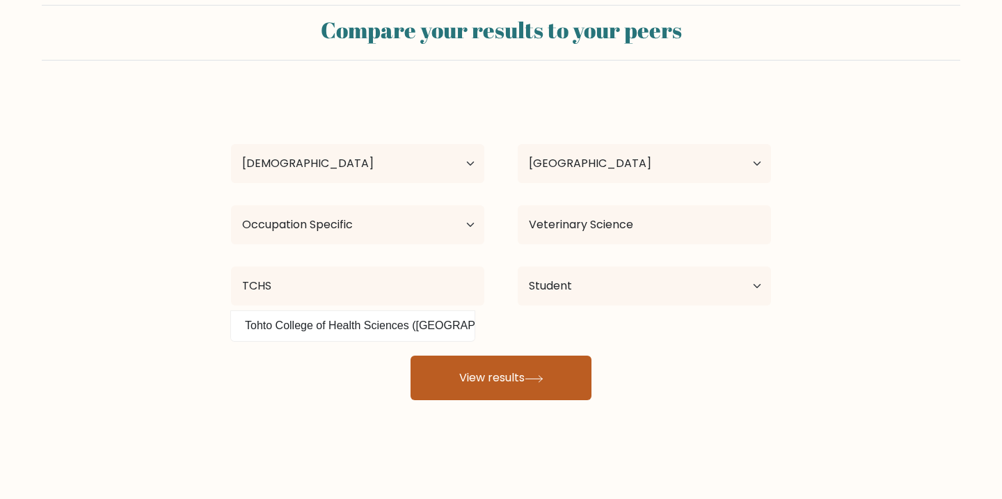
click at [538, 375] on button "View results" at bounding box center [500, 377] width 181 height 45
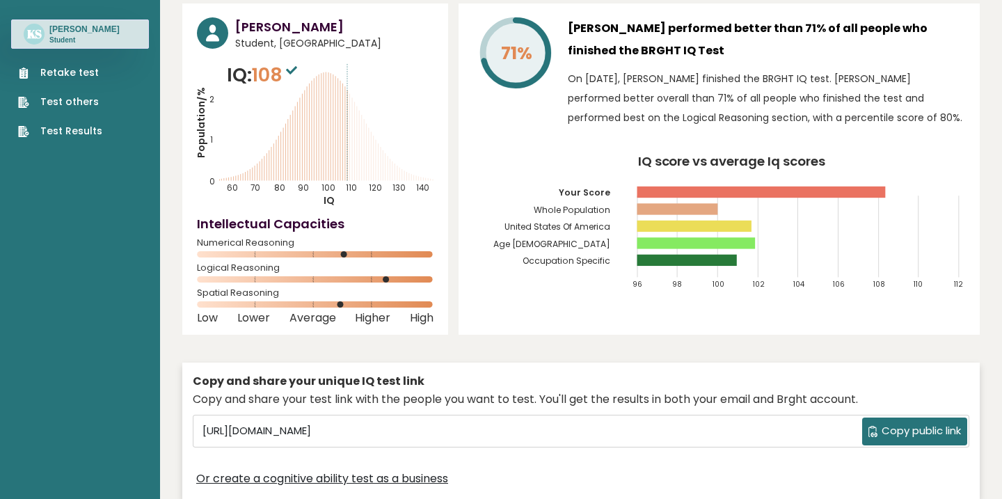
scroll to position [58, 0]
